Goal: Find specific page/section: Find specific page/section

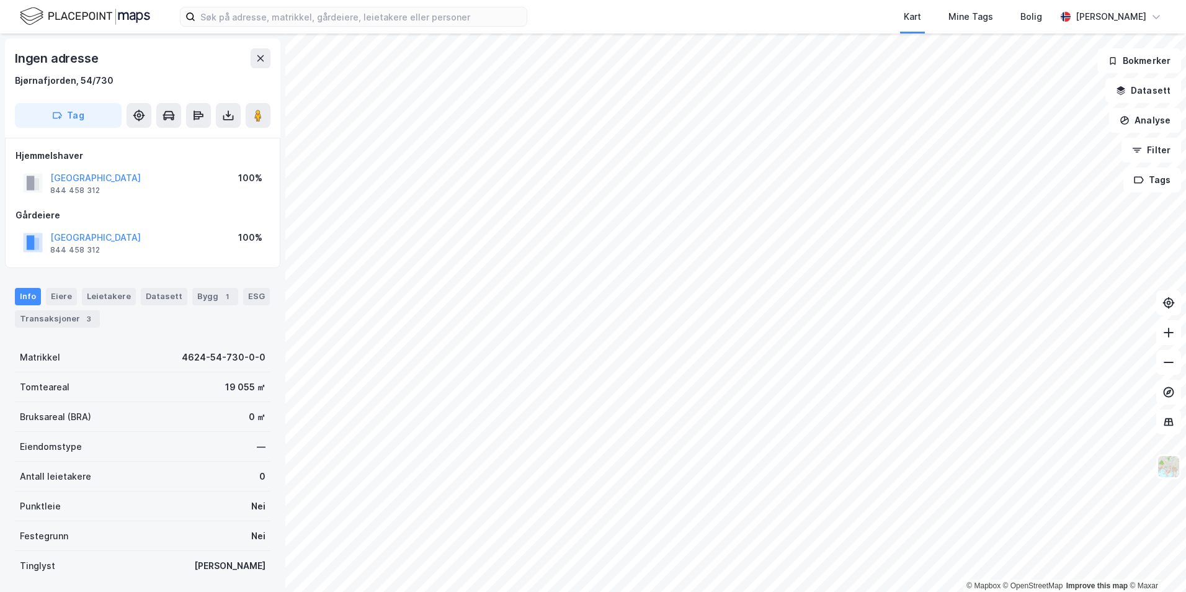
click at [84, 17] on img at bounding box center [85, 17] width 130 height 22
